Goal: Task Accomplishment & Management: Manage account settings

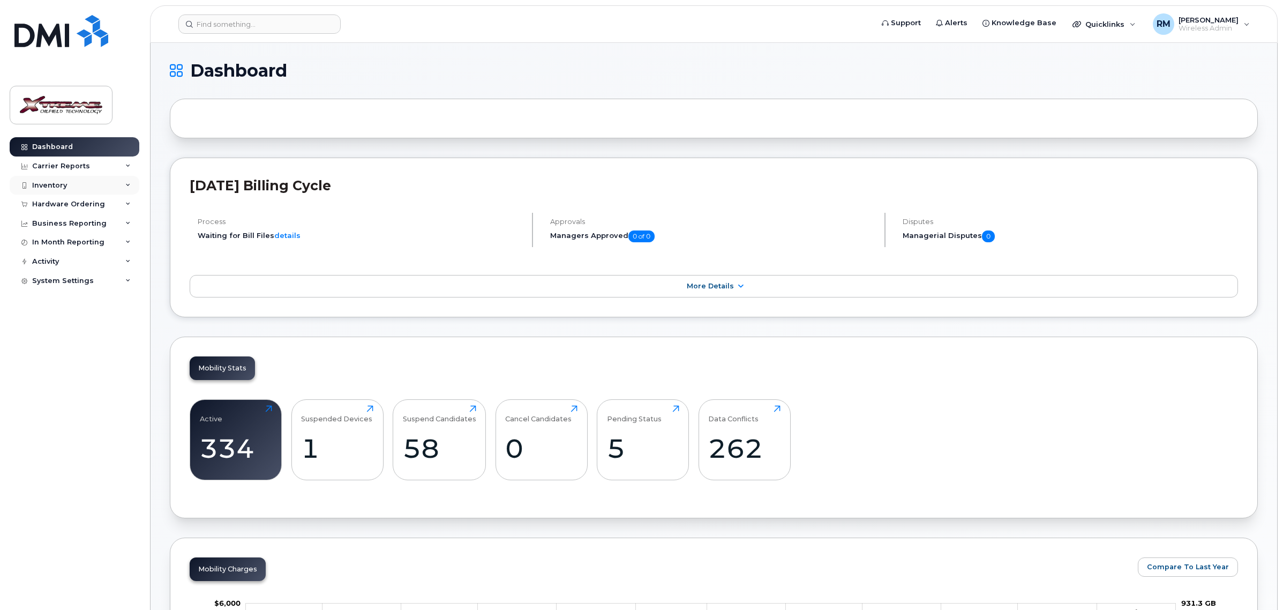
click at [76, 178] on div "Inventory" at bounding box center [75, 185] width 130 height 19
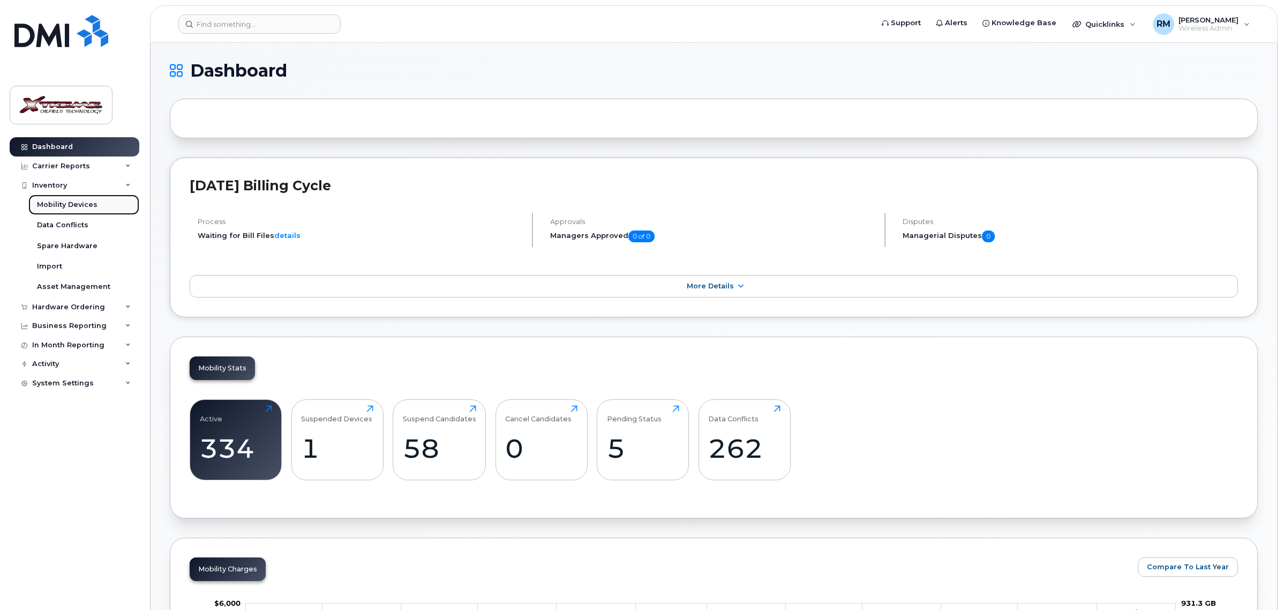
click at [91, 211] on link "Mobility Devices" at bounding box center [83, 205] width 111 height 20
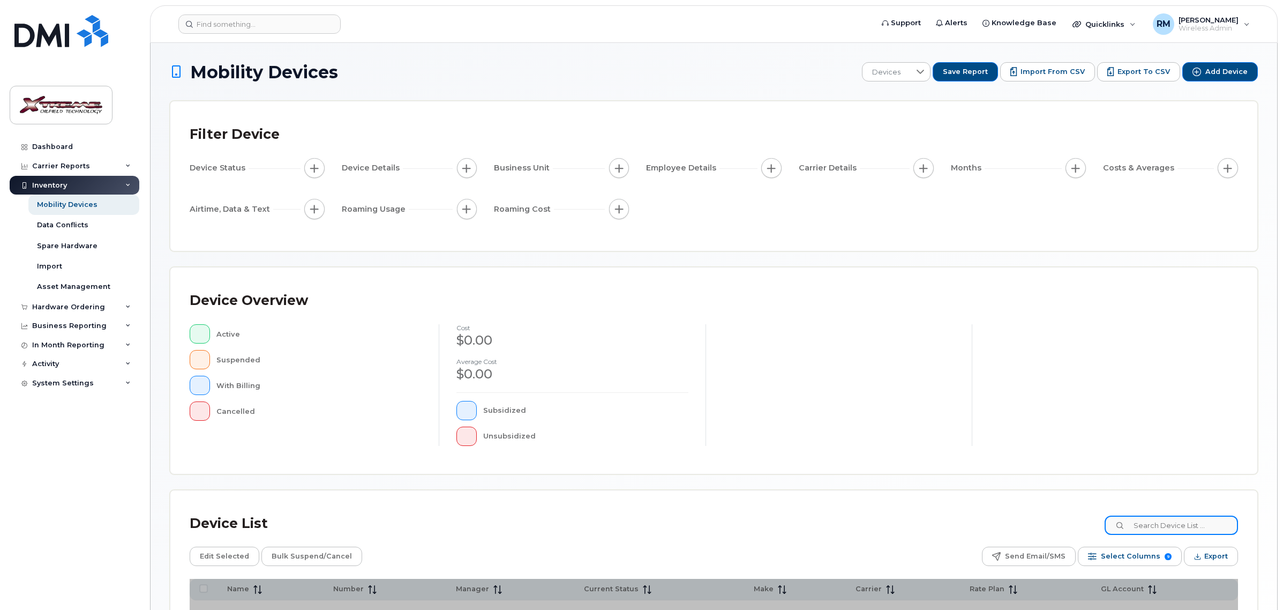
click at [1166, 533] on input at bounding box center [1171, 525] width 133 height 19
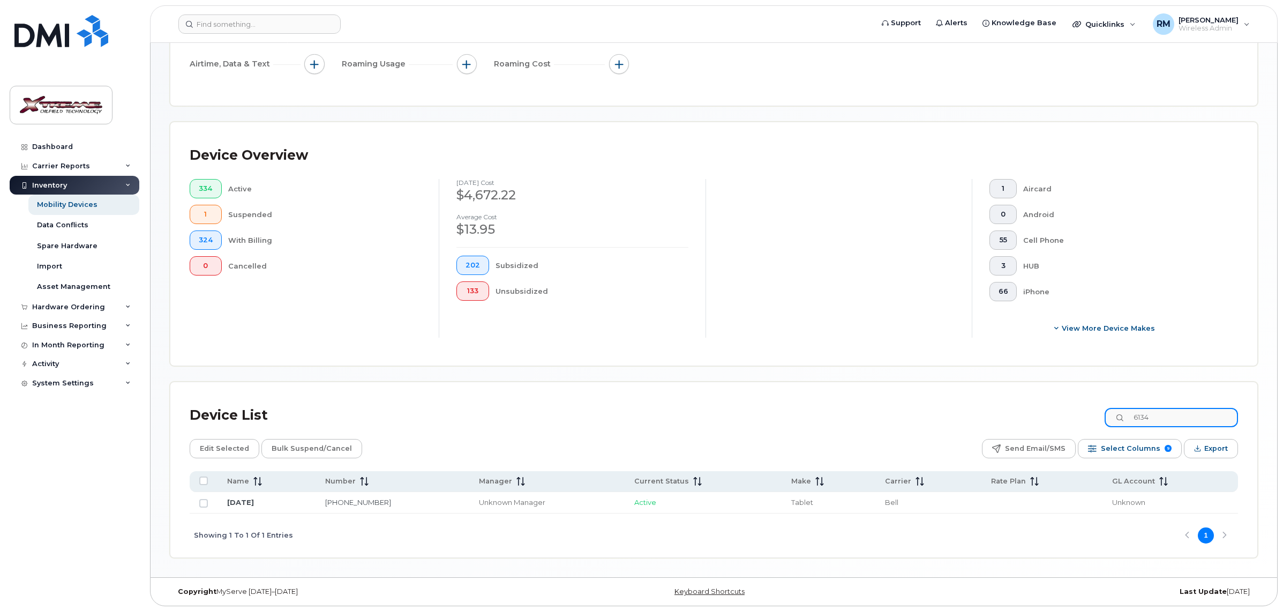
scroll to position [175, 0]
type input "6134"
click at [252, 501] on link "August 18" at bounding box center [240, 500] width 27 height 9
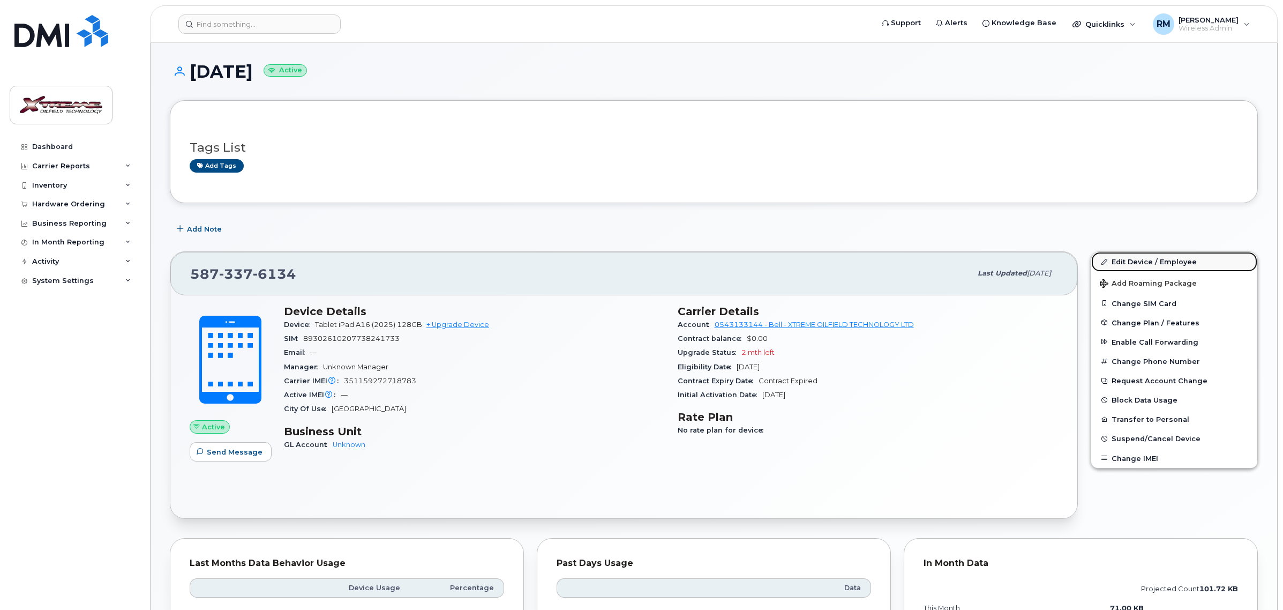
click at [1135, 260] on link "Edit Device / Employee" at bounding box center [1175, 261] width 166 height 19
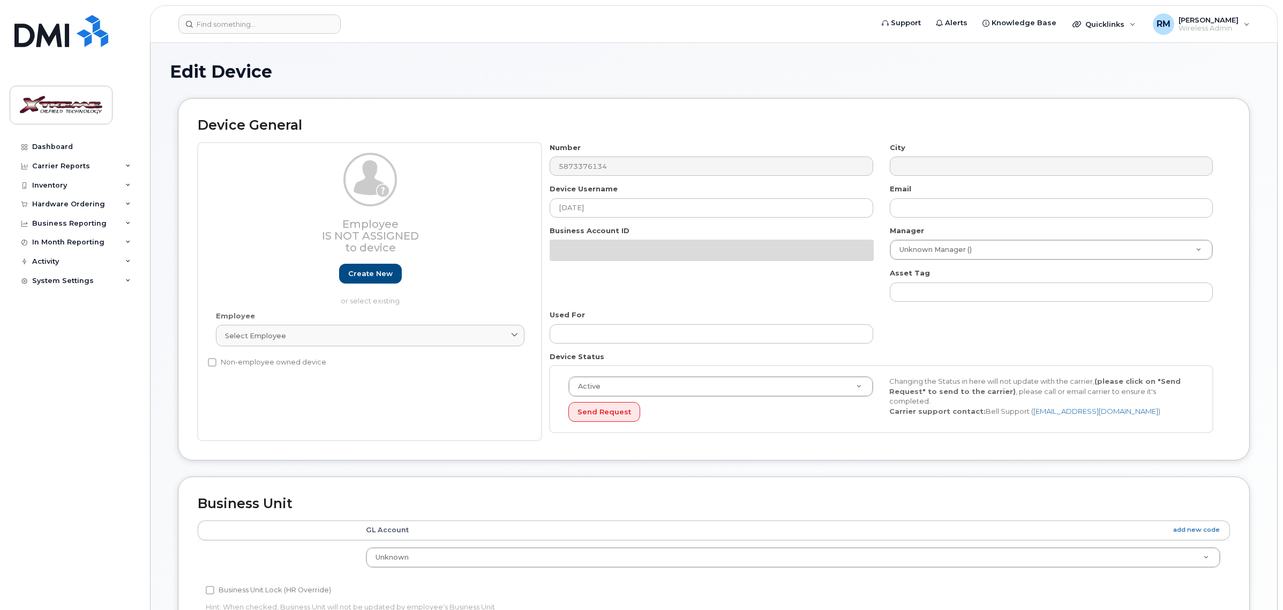
select select "4343095"
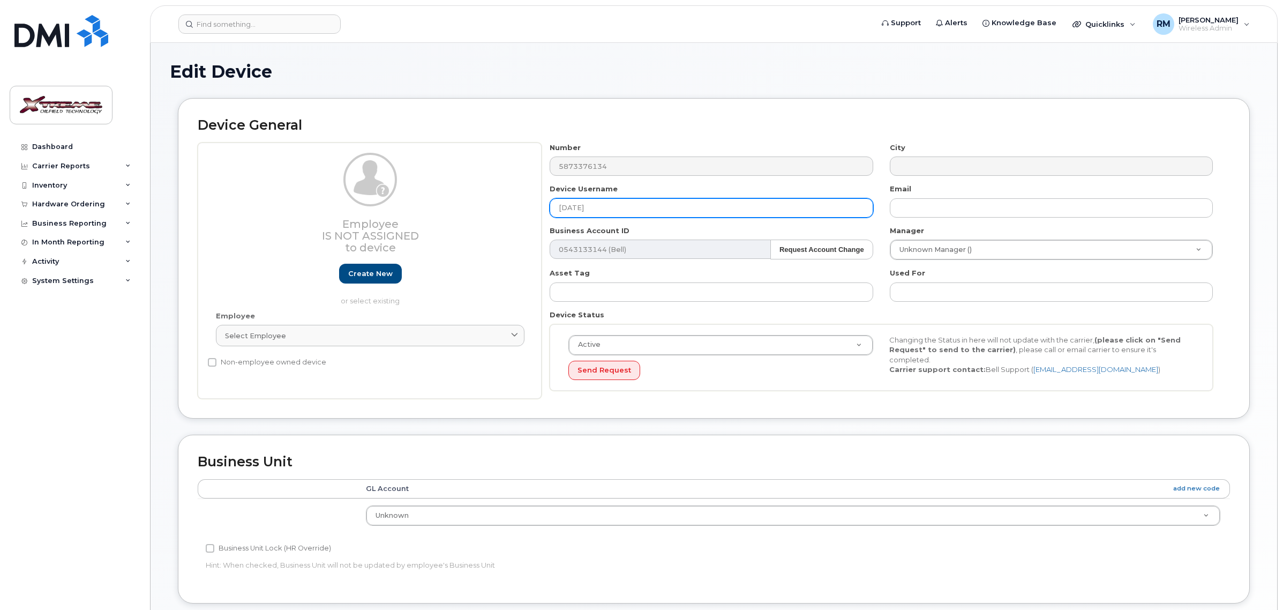
drag, startPoint x: 641, startPoint y: 213, endPoint x: 237, endPoint y: 225, distance: 404.8
click at [255, 225] on div "Employee Is not assigned to device Create new or select existing Employee Selec…" at bounding box center [714, 271] width 1033 height 257
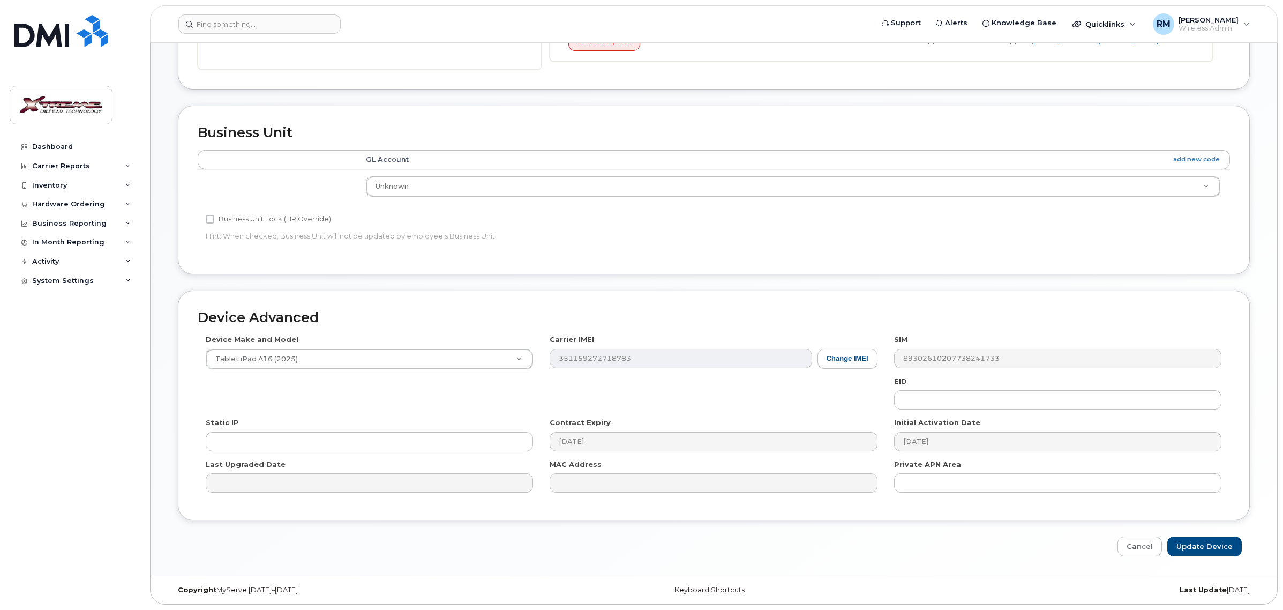
scroll to position [331, 0]
type input "Dan Caouette iPad"
click at [1201, 548] on input "Update Device" at bounding box center [1205, 546] width 74 height 20
type input "Saving..."
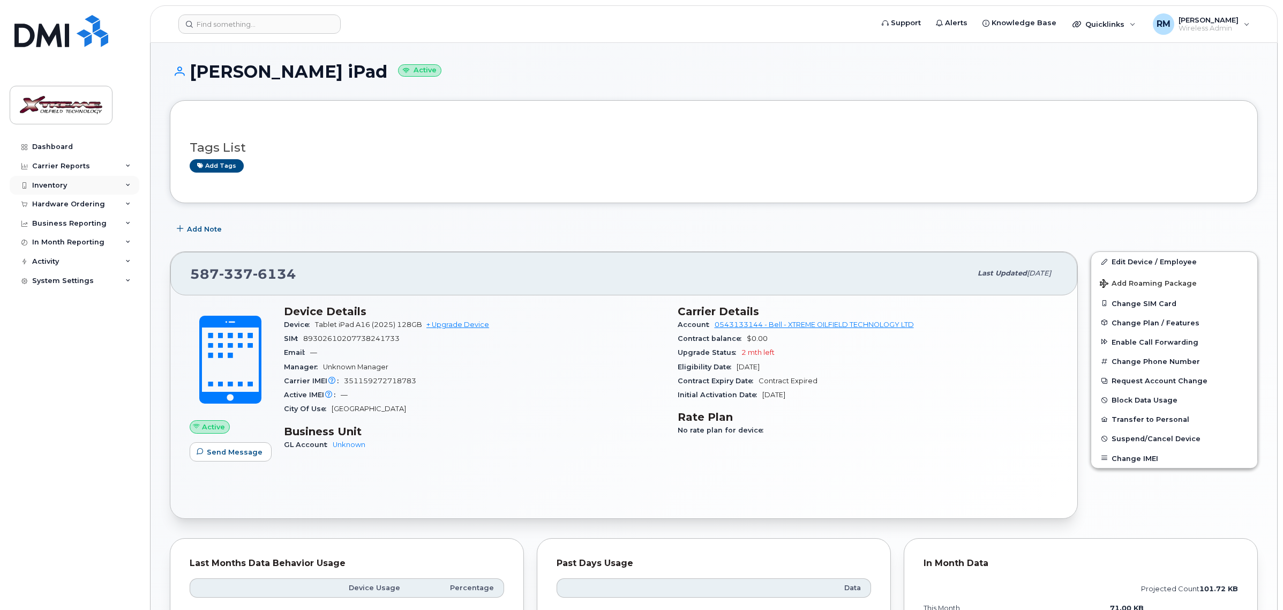
click at [69, 191] on div "Inventory" at bounding box center [75, 185] width 130 height 19
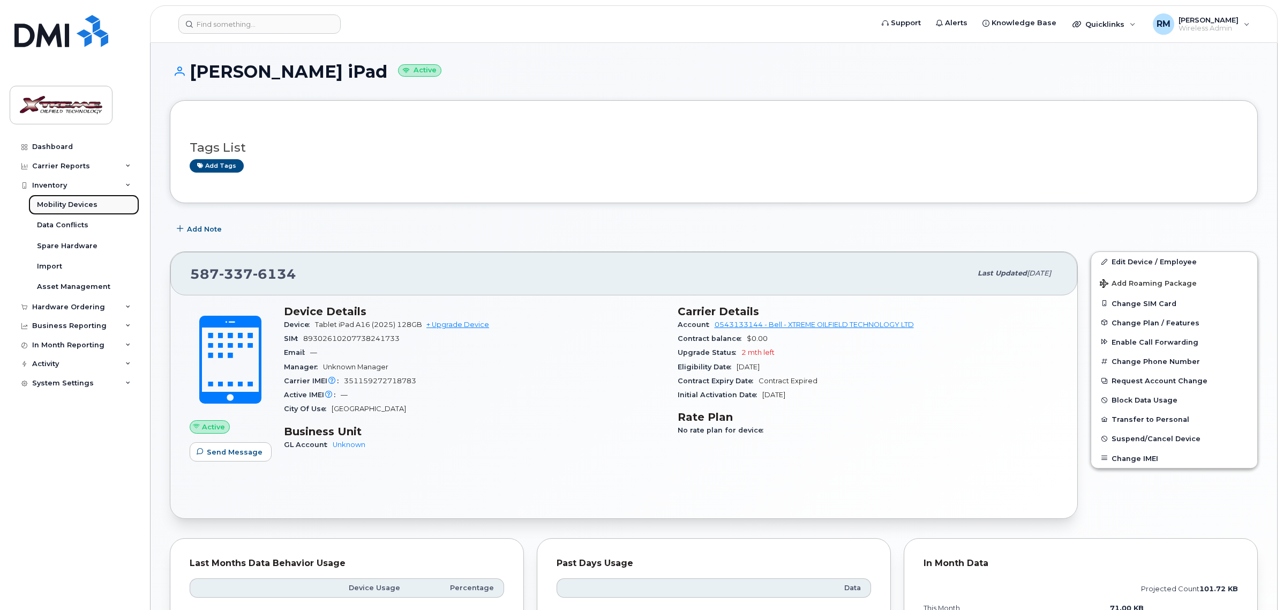
click at [81, 204] on div "Mobility Devices" at bounding box center [67, 205] width 61 height 10
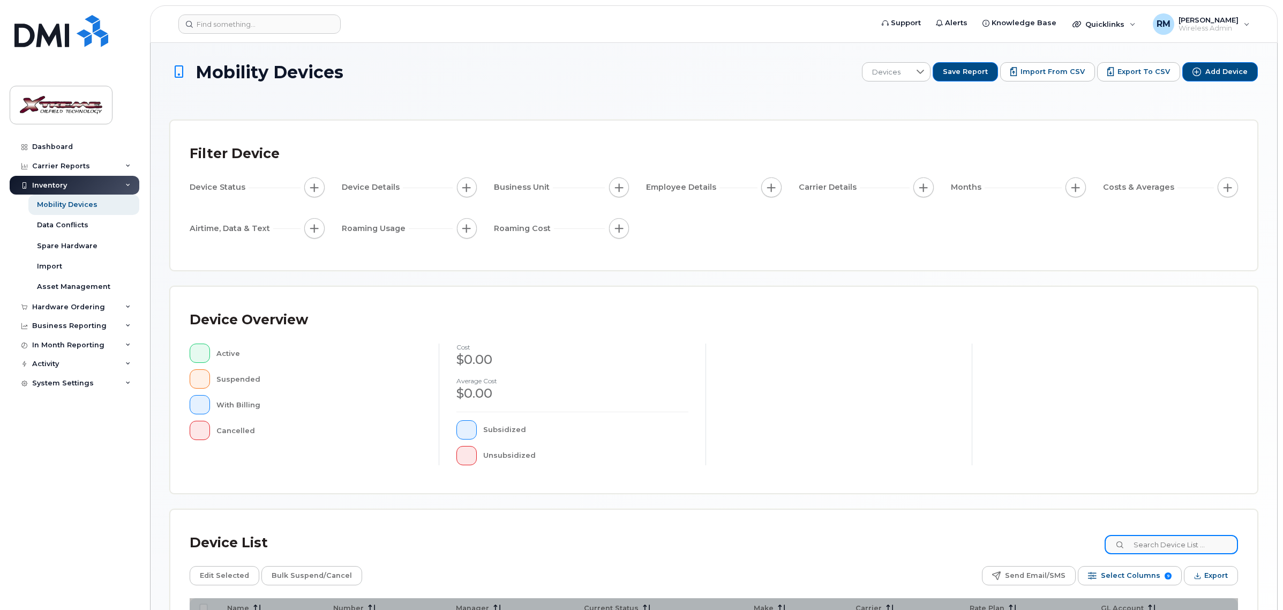
click at [1190, 544] on input at bounding box center [1171, 544] width 133 height 19
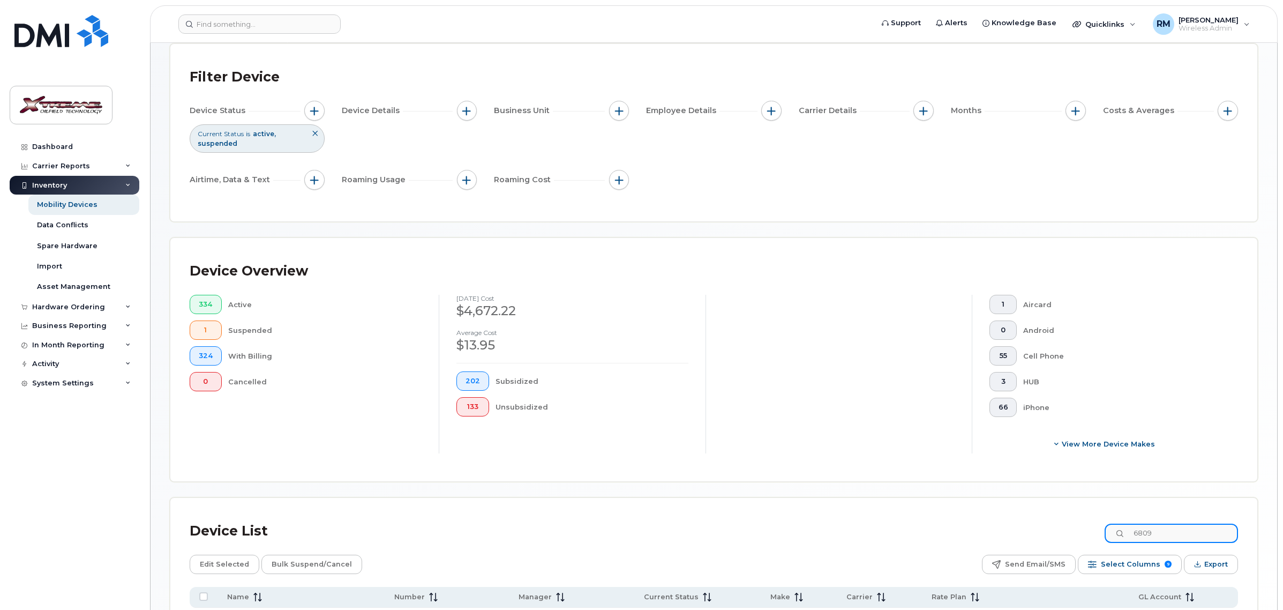
scroll to position [195, 0]
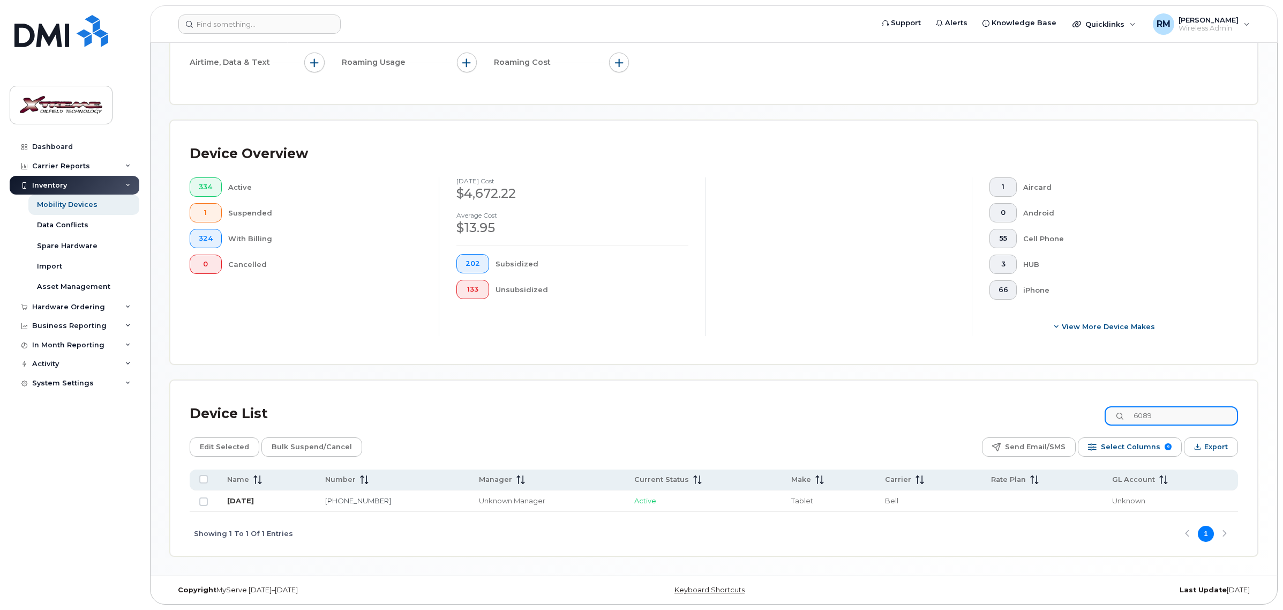
type input "6089"
click at [250, 501] on link "August 19" at bounding box center [240, 500] width 27 height 9
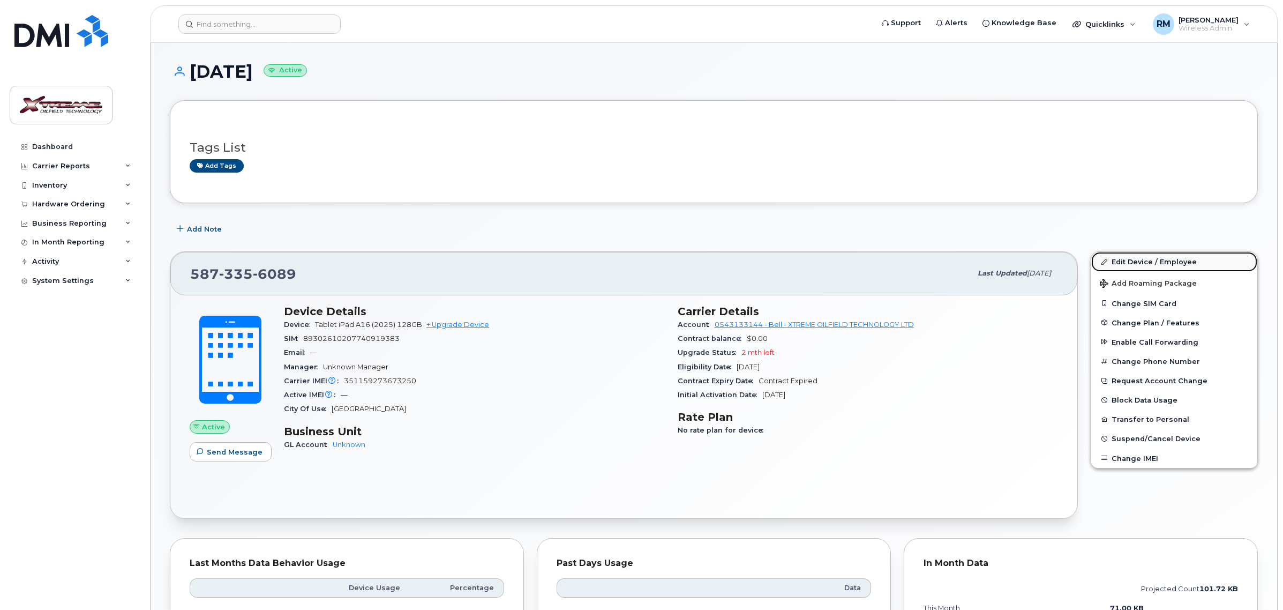
click at [1139, 257] on link "Edit Device / Employee" at bounding box center [1175, 261] width 166 height 19
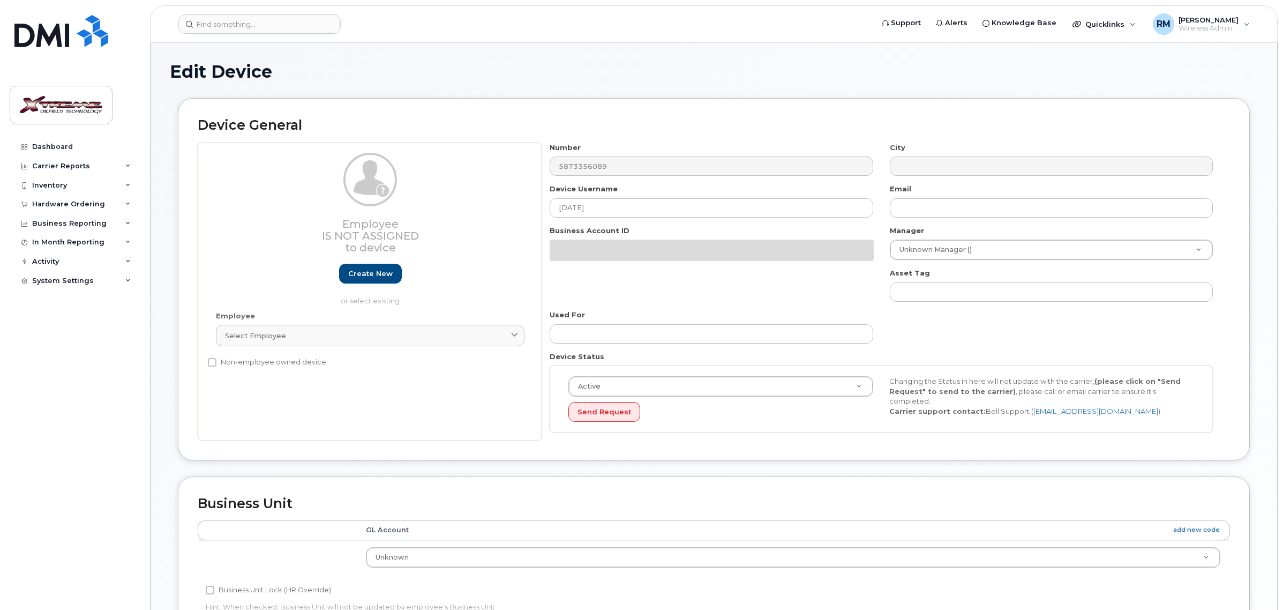
select select "4343095"
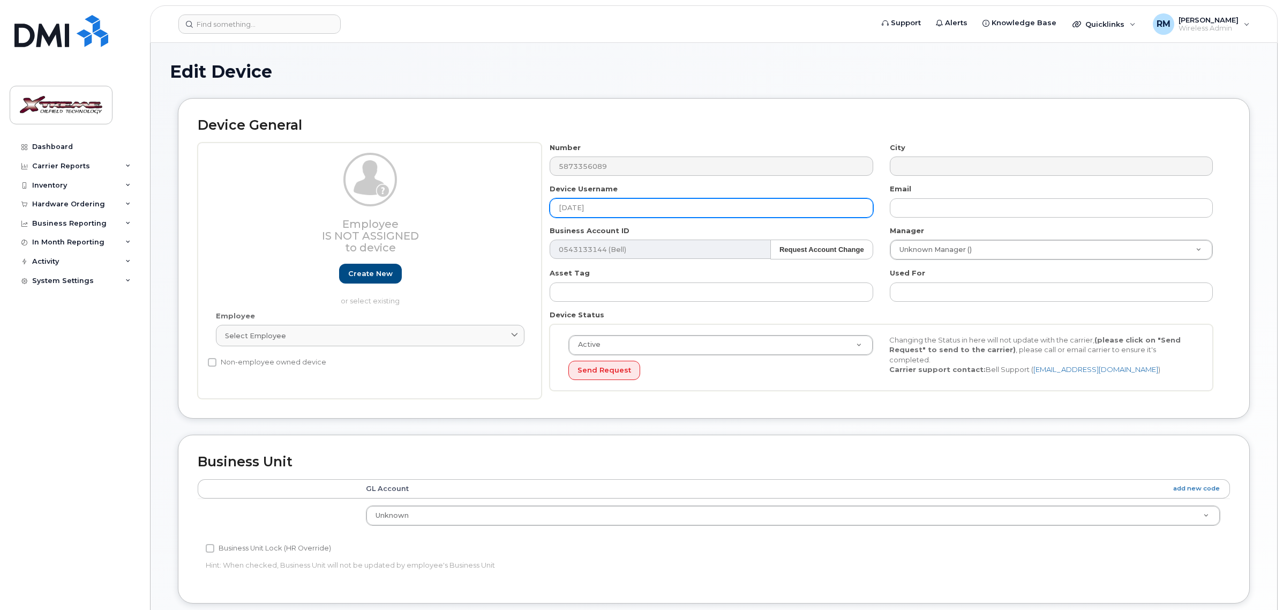
drag, startPoint x: 678, startPoint y: 204, endPoint x: 224, endPoint y: 215, distance: 454.0
click at [224, 215] on div "Employee Is not assigned to device Create new or select existing Employee Selec…" at bounding box center [714, 271] width 1033 height 257
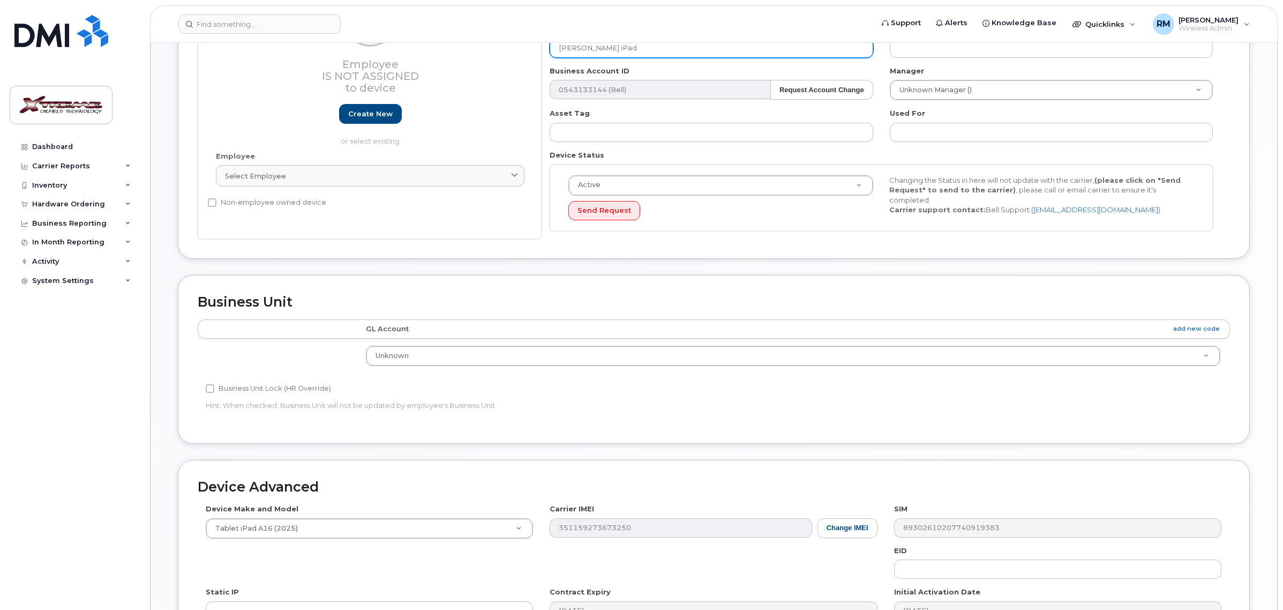
scroll to position [331, 0]
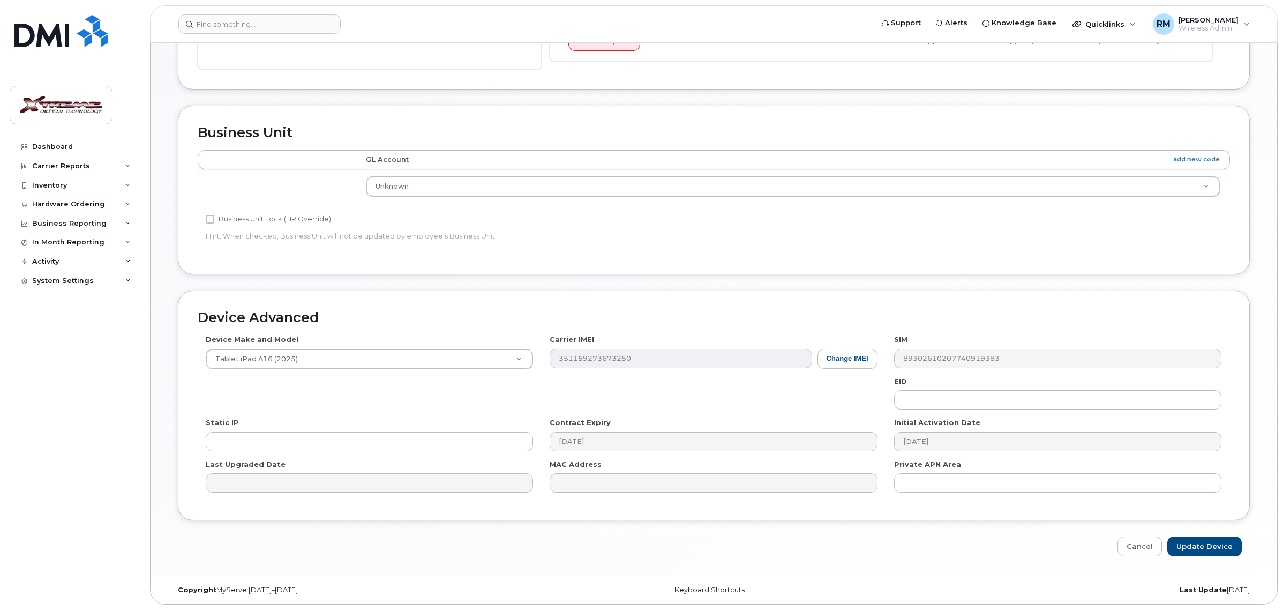
type input "[PERSON_NAME] iPad"
click at [1212, 533] on div "Device Advanced Device Make and Model Tablet iPad A16 (2025) Android TCL 502 Wa…" at bounding box center [714, 423] width 1088 height 266
click at [1209, 547] on input "Update Device" at bounding box center [1205, 546] width 74 height 20
type input "Saving..."
